Goal: Task Accomplishment & Management: Use online tool/utility

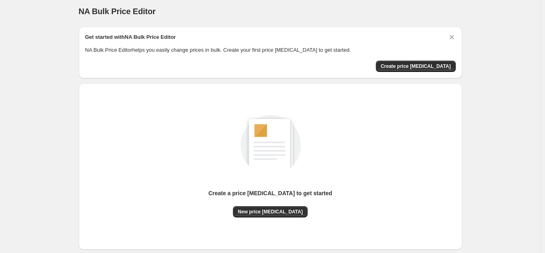
scroll to position [4, 0]
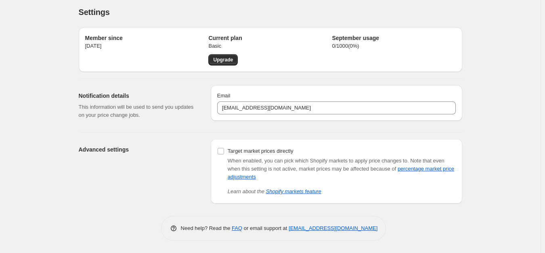
scroll to position [3, 0]
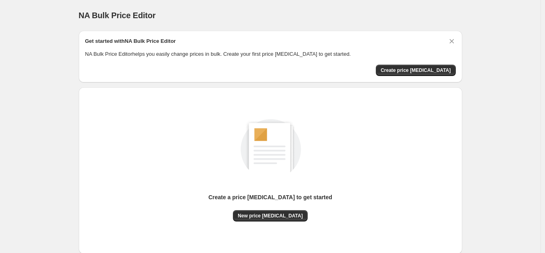
click at [540, 174] on div "NA Bulk Price Editor. This page is ready NA Bulk Price Editor Get started with …" at bounding box center [270, 151] width 540 height 303
click at [438, 65] on button "Create price [MEDICAL_DATA]" at bounding box center [416, 70] width 80 height 11
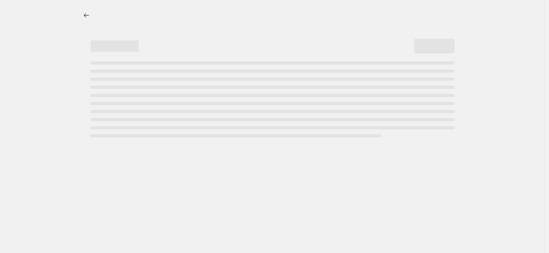
select select "percentage"
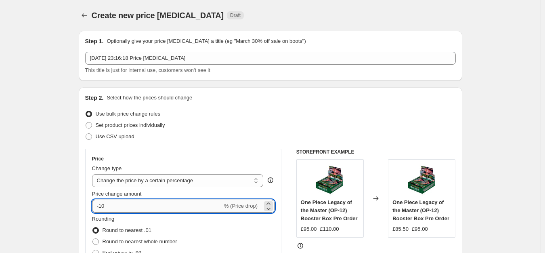
click at [128, 202] on input "-10" at bounding box center [157, 205] width 130 height 13
type input "-1"
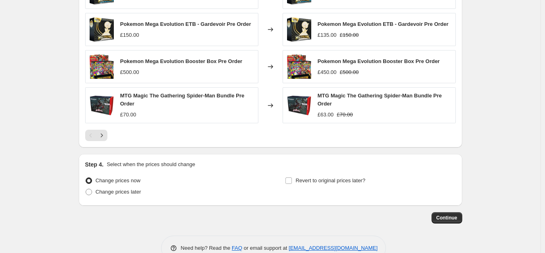
scroll to position [541, 0]
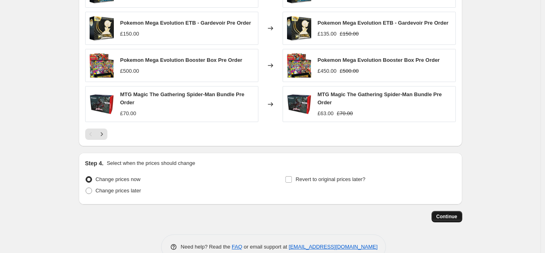
type input "-50"
click at [448, 214] on span "Continue" at bounding box center [446, 216] width 21 height 6
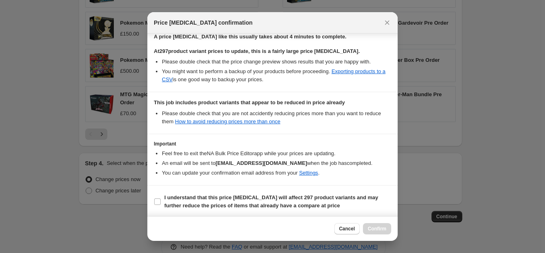
scroll to position [132, 0]
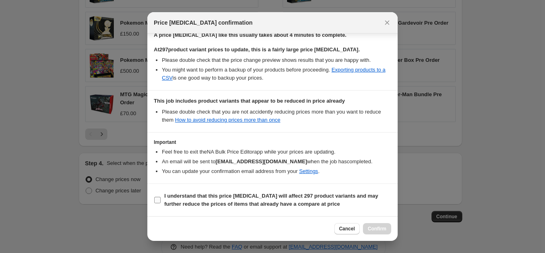
click at [268, 195] on b "I understand that this price [MEDICAL_DATA] will affect 297 product variants an…" at bounding box center [271, 200] width 214 height 14
click at [161, 197] on input "I understand that this price [MEDICAL_DATA] will affect 297 product variants an…" at bounding box center [157, 200] width 6 height 6
checkbox input "true"
click at [371, 230] on span "Confirm" at bounding box center [377, 228] width 19 height 6
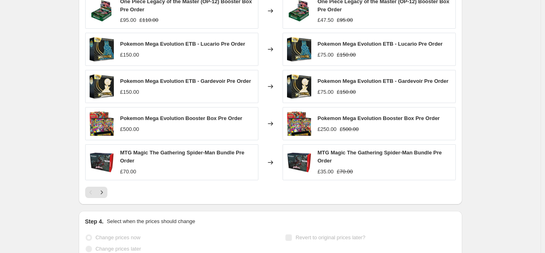
scroll to position [562, 0]
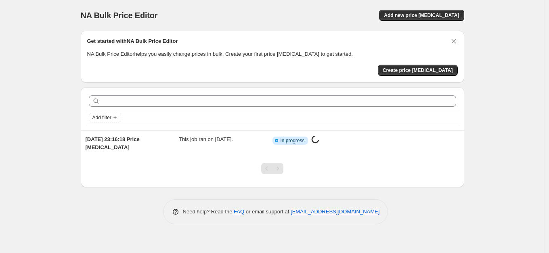
click at [494, 154] on div "NA Bulk Price Editor. This page is ready NA Bulk Price Editor Add new price [ME…" at bounding box center [272, 126] width 544 height 253
